Goal: Transaction & Acquisition: Subscribe to service/newsletter

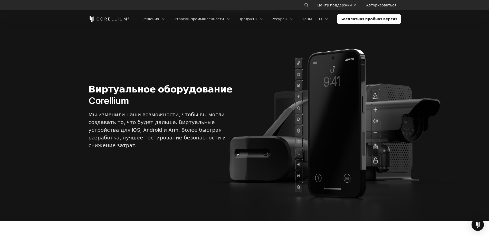
scroll to position [77, 0]
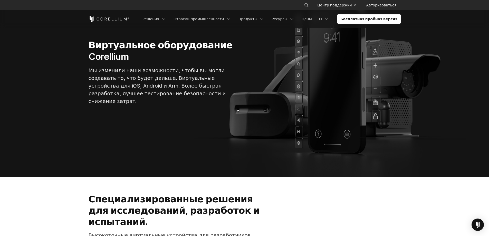
click at [366, 17] on font "Бесплатная пробная версия" at bounding box center [369, 19] width 57 height 4
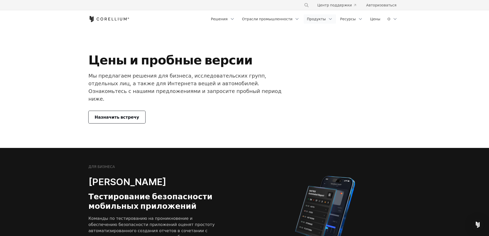
click at [326, 19] on font "Продукты" at bounding box center [316, 19] width 19 height 4
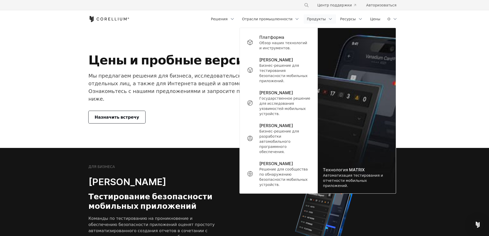
click at [200, 148] on section "ДЛЯ БИЗНЕСА Кореллиум Вайпер Тестирование безопасности мобильных приложений Ком…" at bounding box center [244, 218] width 489 height 141
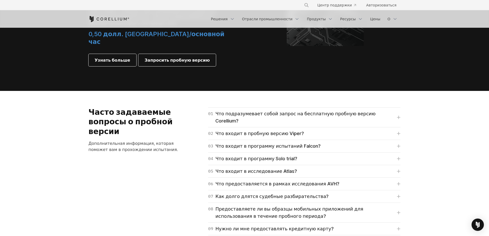
scroll to position [771, 0]
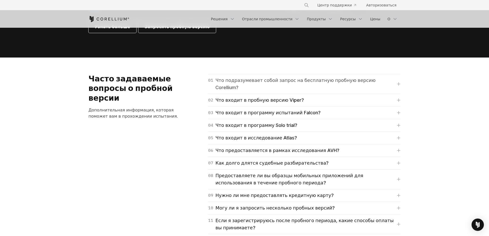
click at [301, 78] on font "Что подразумевает собой запрос на бесплатную пробную версию Corellium?" at bounding box center [296, 84] width 160 height 13
